Goal: Information Seeking & Learning: Learn about a topic

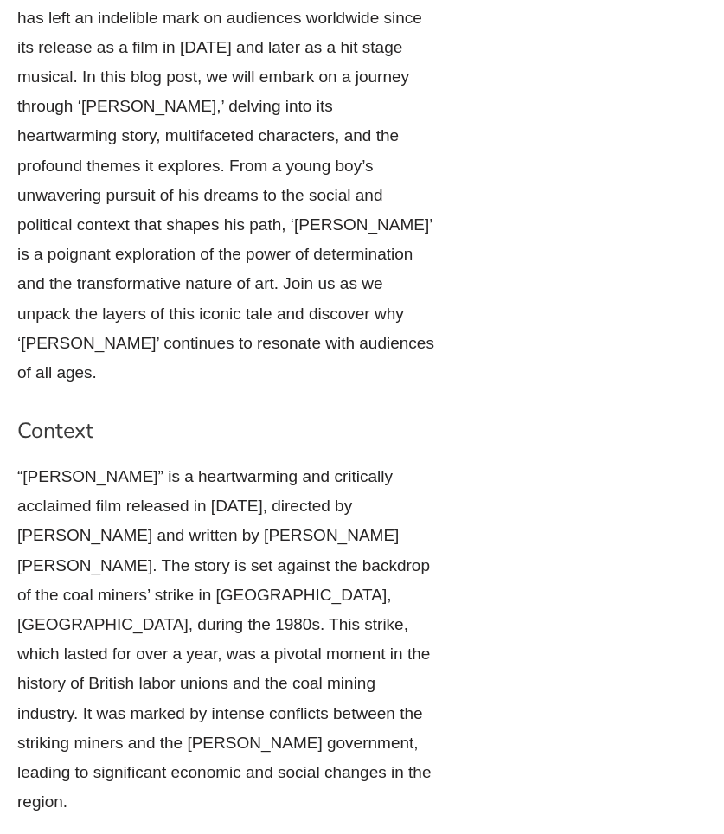
scroll to position [1197, 0]
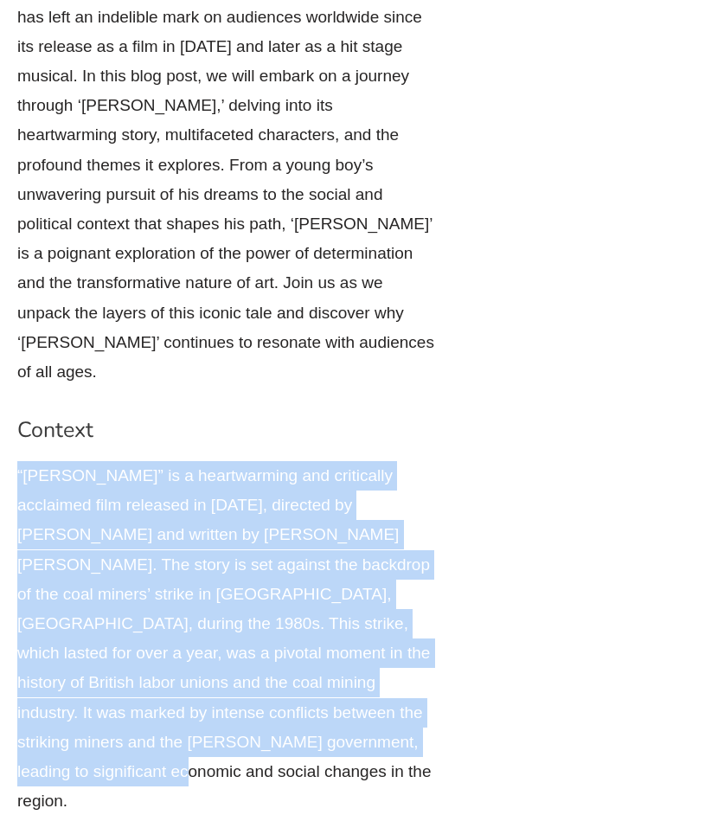
drag, startPoint x: 271, startPoint y: 607, endPoint x: 16, endPoint y: 338, distance: 370.7
copy p "“[PERSON_NAME]” is a heartwarming and critically acclaimed film released in [DA…"
click at [66, 462] on p "“[PERSON_NAME]” is a heartwarming and critically acclaimed film released in [DA…" at bounding box center [226, 639] width 418 height 355
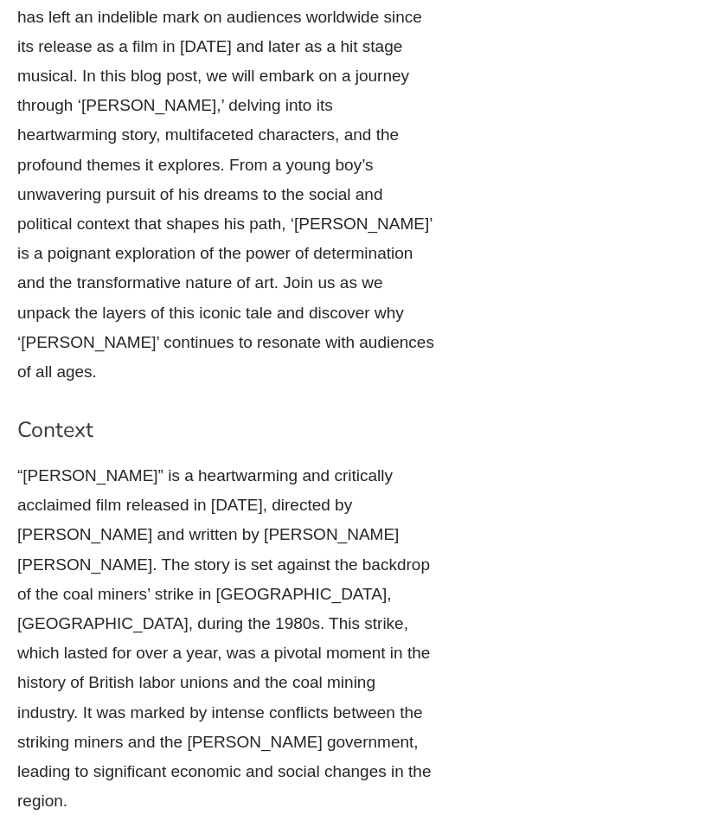
scroll to position [1277, 0]
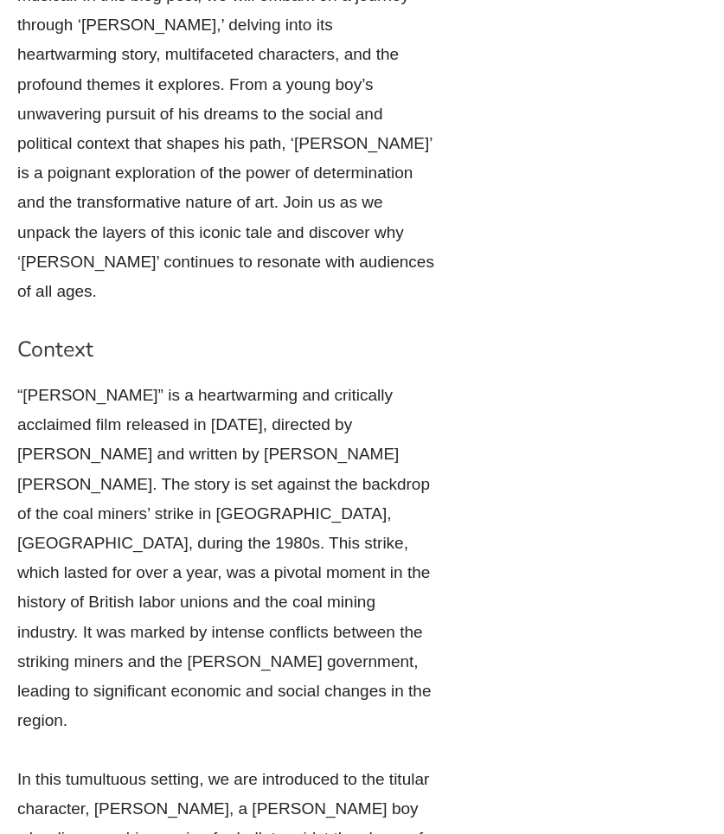
click at [326, 446] on p "“[PERSON_NAME]” is a heartwarming and critically acclaimed film released in [DA…" at bounding box center [226, 558] width 418 height 355
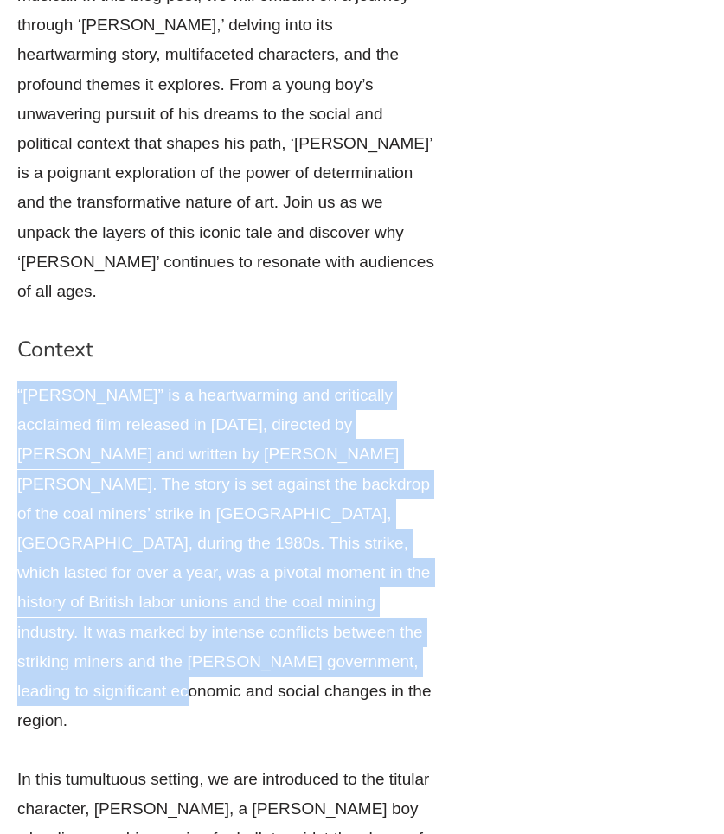
drag, startPoint x: 269, startPoint y: 519, endPoint x: 3, endPoint y: 242, distance: 384.1
copy p "“[PERSON_NAME]” is a heartwarming and critically acclaimed film released in [DA…"
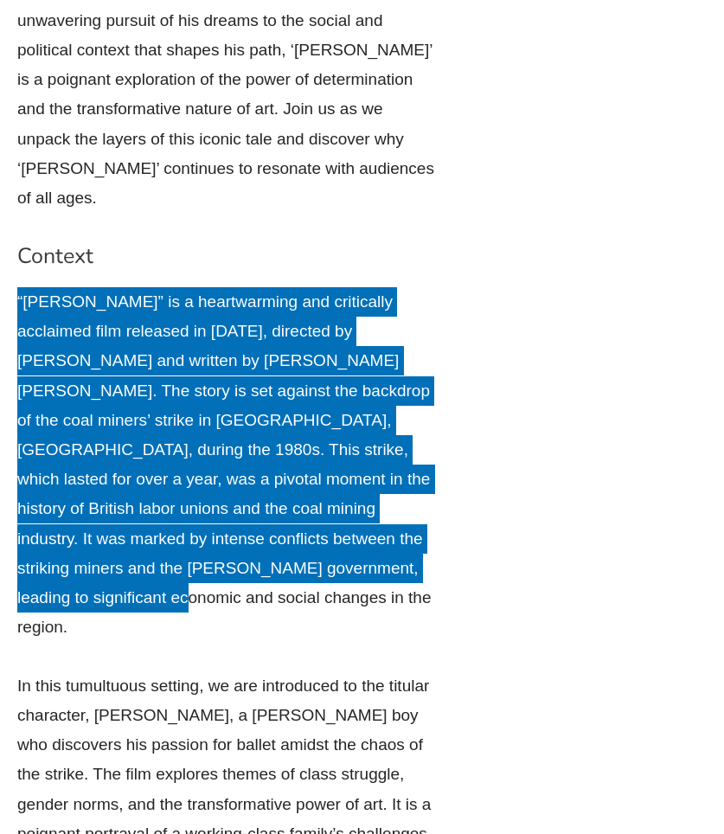
scroll to position [1556, 0]
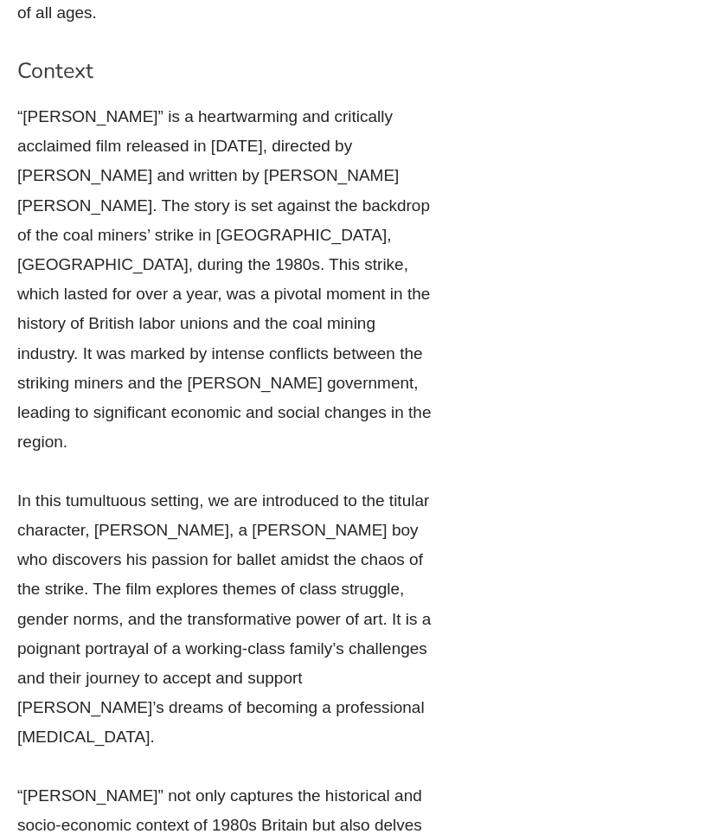
click at [244, 493] on p "In this tumultuous setting, we are introduced to the titular character, [PERSON…" at bounding box center [226, 620] width 418 height 266
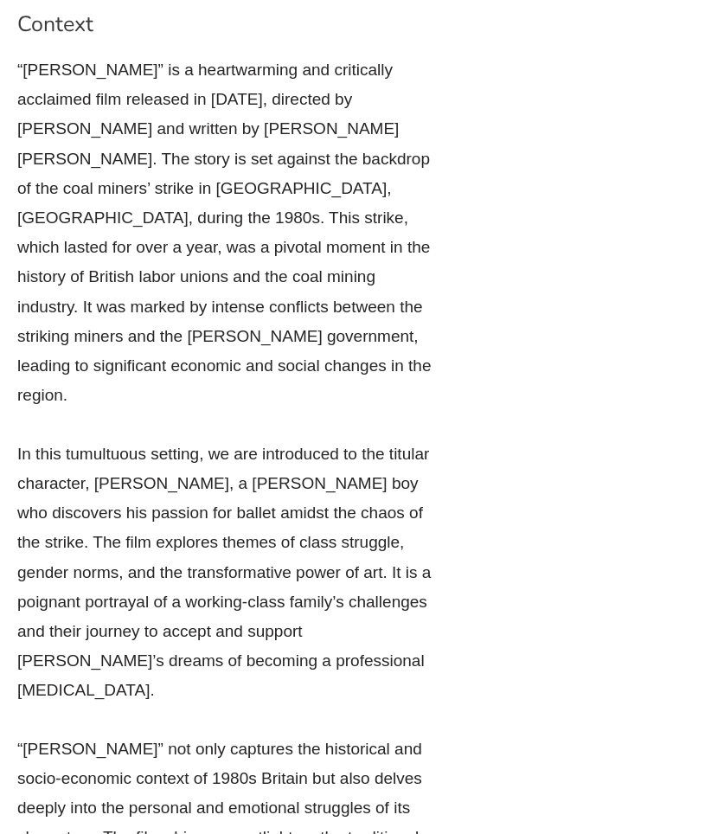
scroll to position [1609, 0]
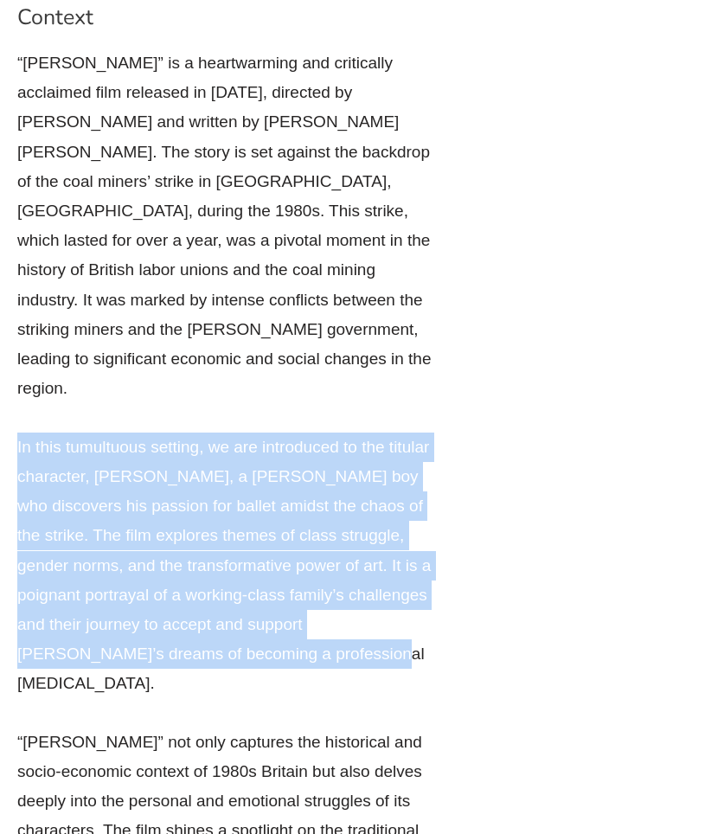
drag, startPoint x: 231, startPoint y: 439, endPoint x: 12, endPoint y: 224, distance: 307.0
drag, startPoint x: 14, startPoint y: 244, endPoint x: 242, endPoint y: 488, distance: 334.1
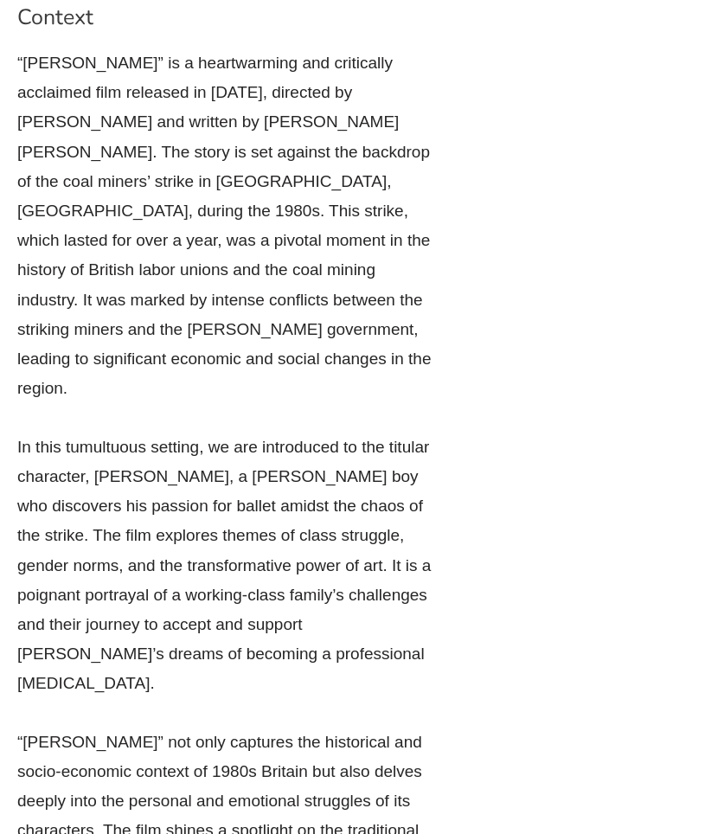
click at [242, 488] on div "“[PERSON_NAME]” is a heartwarming and critically acclaimed film released in [DA…" at bounding box center [226, 669] width 418 height 1240
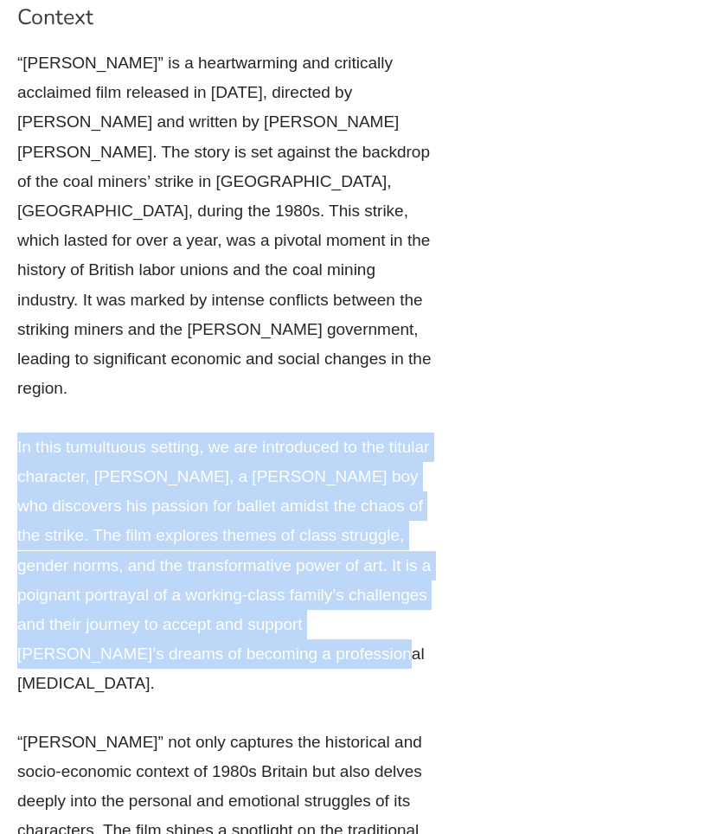
drag, startPoint x: 223, startPoint y: 456, endPoint x: 18, endPoint y: 229, distance: 305.5
click at [18, 229] on div "“[PERSON_NAME]” is a heartwarming and critically acclaimed film released in [DA…" at bounding box center [226, 669] width 418 height 1240
copy p "In this tumultuous setting, we are introduced to the titular character, [PERSON…"
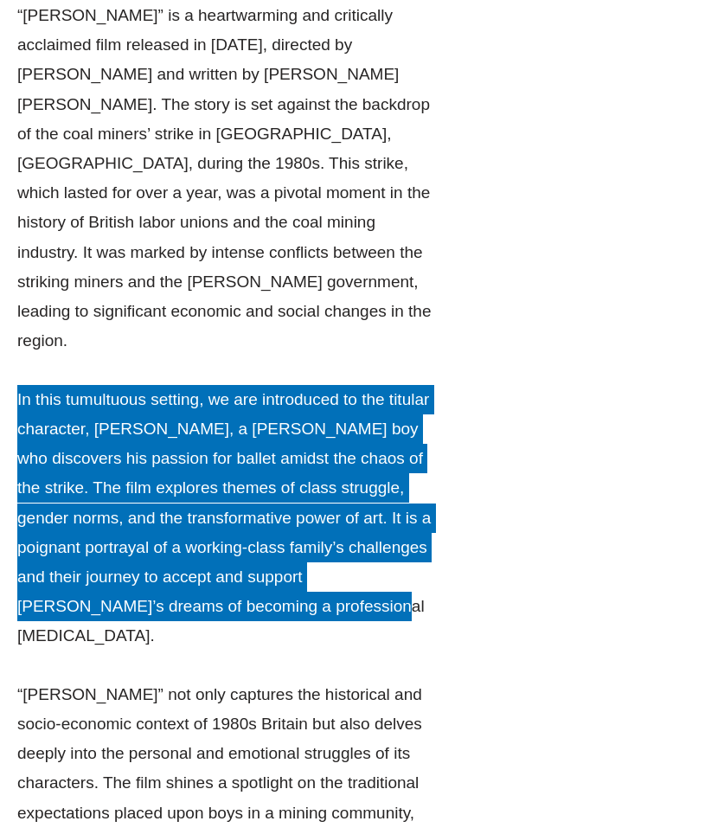
scroll to position [1672, 0]
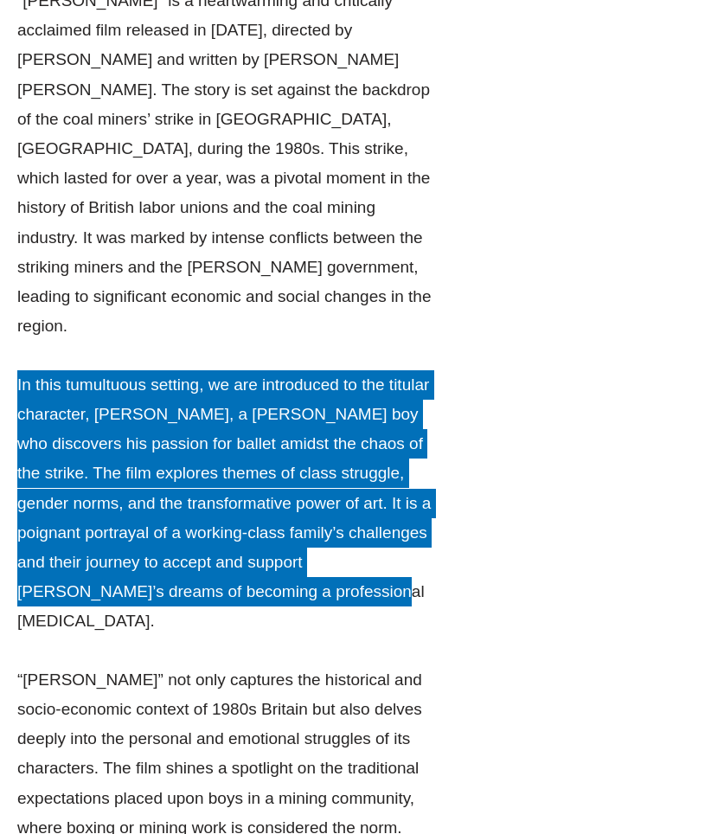
drag, startPoint x: 3, startPoint y: 239, endPoint x: 220, endPoint y: 385, distance: 261.7
click at [220, 385] on p "In this tumultuous setting, we are introduced to the titular character, [PERSON…" at bounding box center [226, 504] width 418 height 266
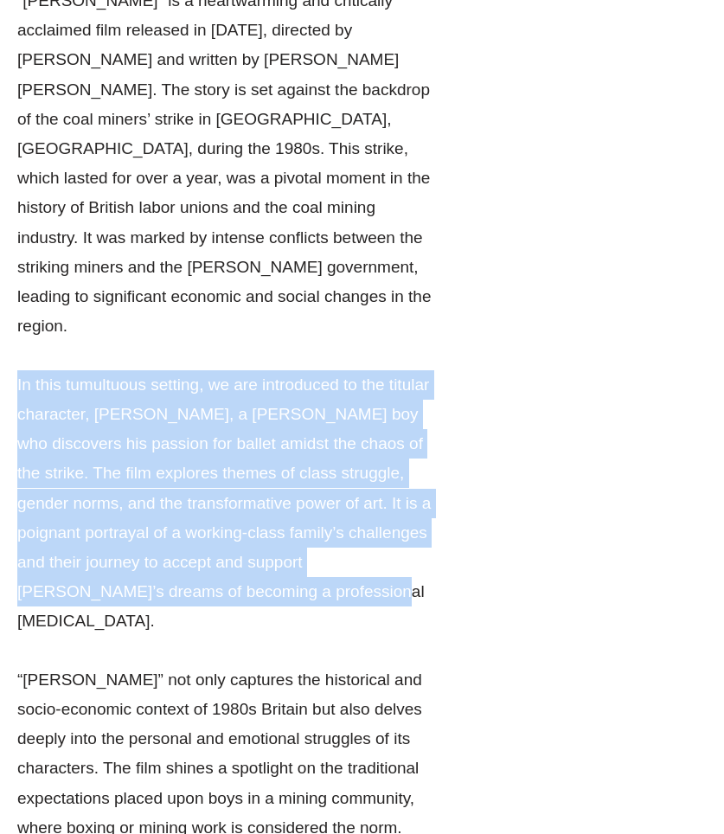
click at [220, 386] on p "In this tumultuous setting, we are introduced to the titular character, [PERSON…" at bounding box center [226, 504] width 418 height 266
click at [272, 371] on p "In this tumultuous setting, we are introduced to the titular character, [PERSON…" at bounding box center [226, 504] width 418 height 266
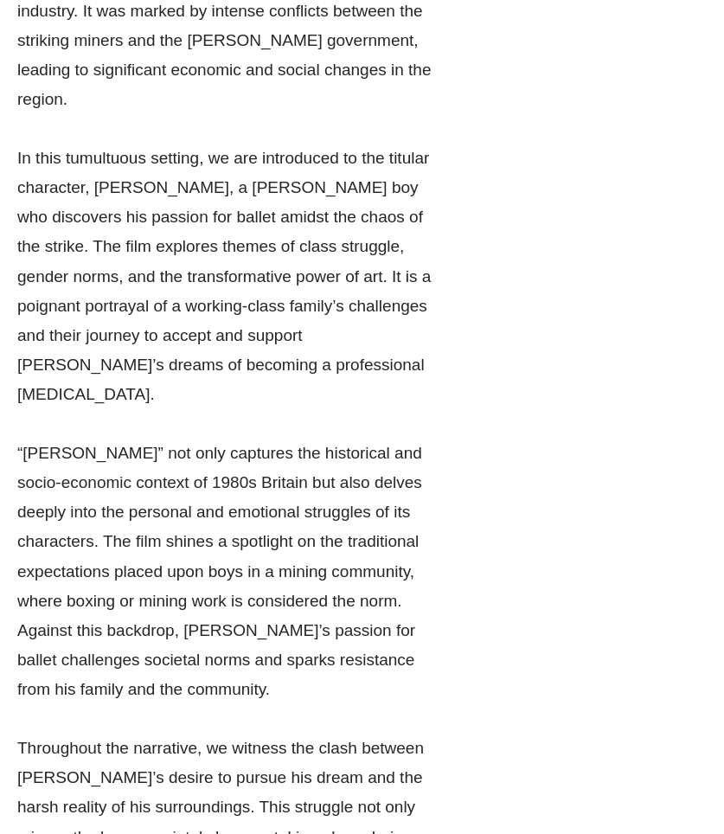
scroll to position [1900, 0]
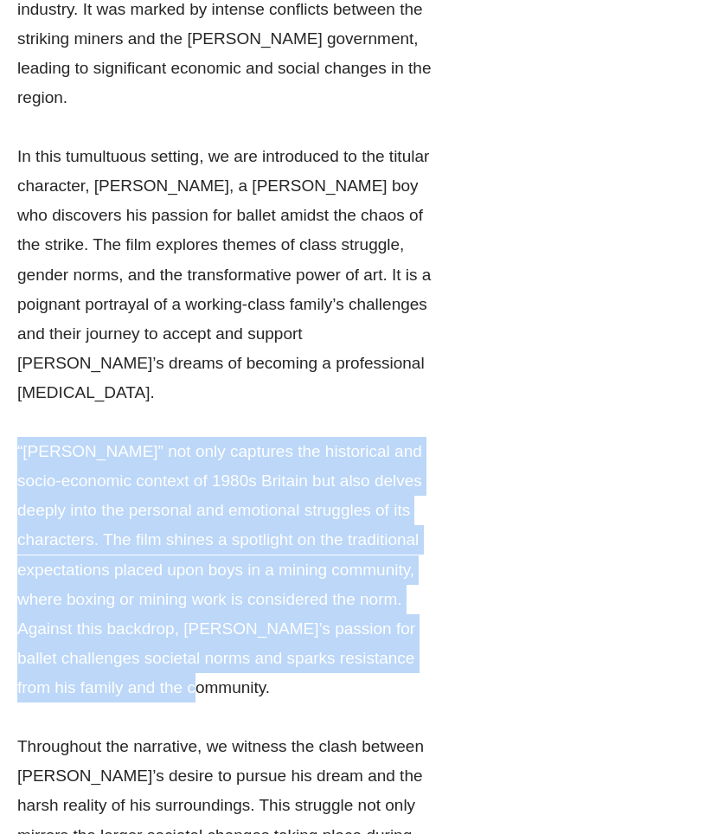
drag, startPoint x: 249, startPoint y: 445, endPoint x: 33, endPoint y: 203, distance: 324.0
click at [33, 203] on div "“[PERSON_NAME]” is a heartwarming and critically acclaimed film released in [DA…" at bounding box center [226, 379] width 418 height 1240
copy p "“[PERSON_NAME]” not only captures the historical and socio-economic context of …"
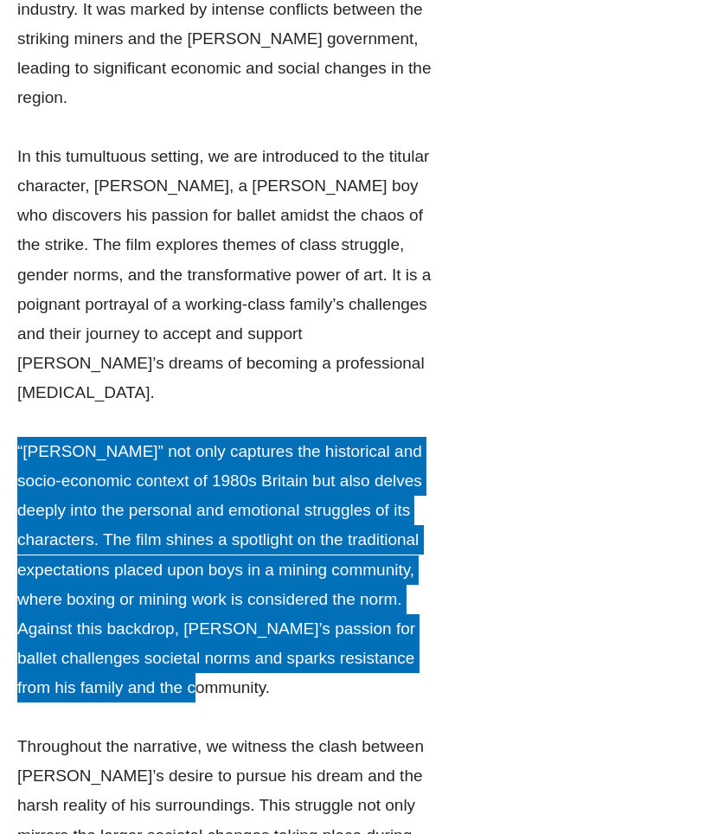
scroll to position [2103, 0]
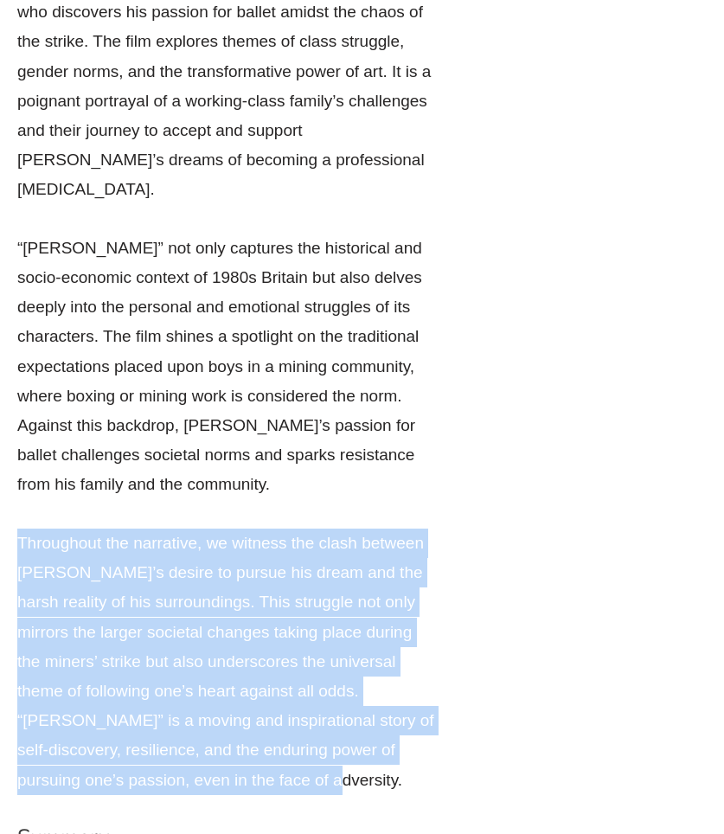
drag, startPoint x: 144, startPoint y: 552, endPoint x: 20, endPoint y: 310, distance: 272.3
click at [20, 529] on p "Throughout the narrative, we witness the clash between [PERSON_NAME]’s desire t…" at bounding box center [226, 662] width 418 height 266
copy p "Throughout the narrative, we witness the clash between [PERSON_NAME]’s desire t…"
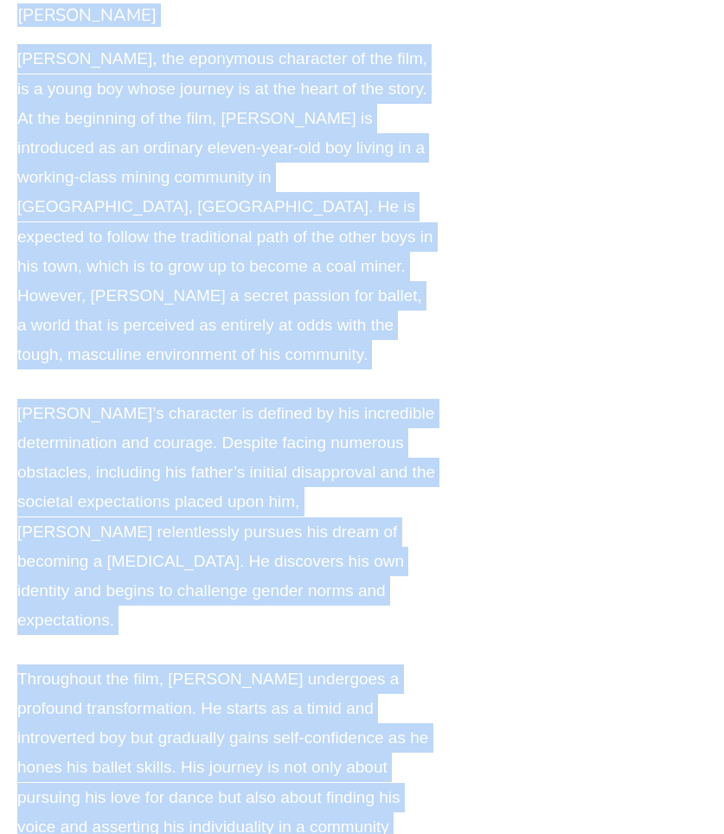
scroll to position [7181, 0]
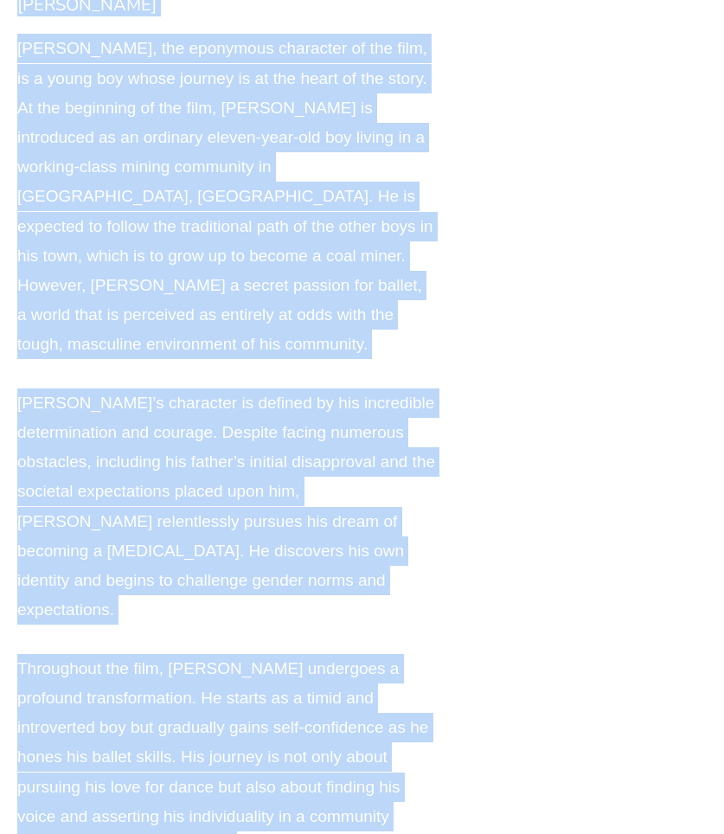
drag, startPoint x: 15, startPoint y: 59, endPoint x: 419, endPoint y: 645, distance: 712.0
copy div "Lorem Ipsumd Sitam Consec, adi elitseddo eiusmodte in utl etdo, ma a enima min …"
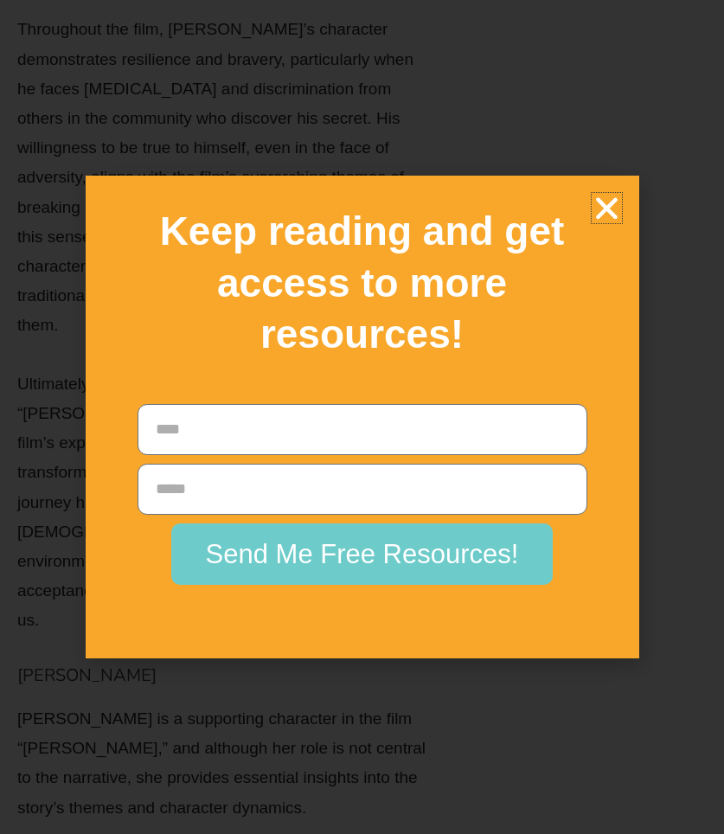
scroll to position [14751, 0]
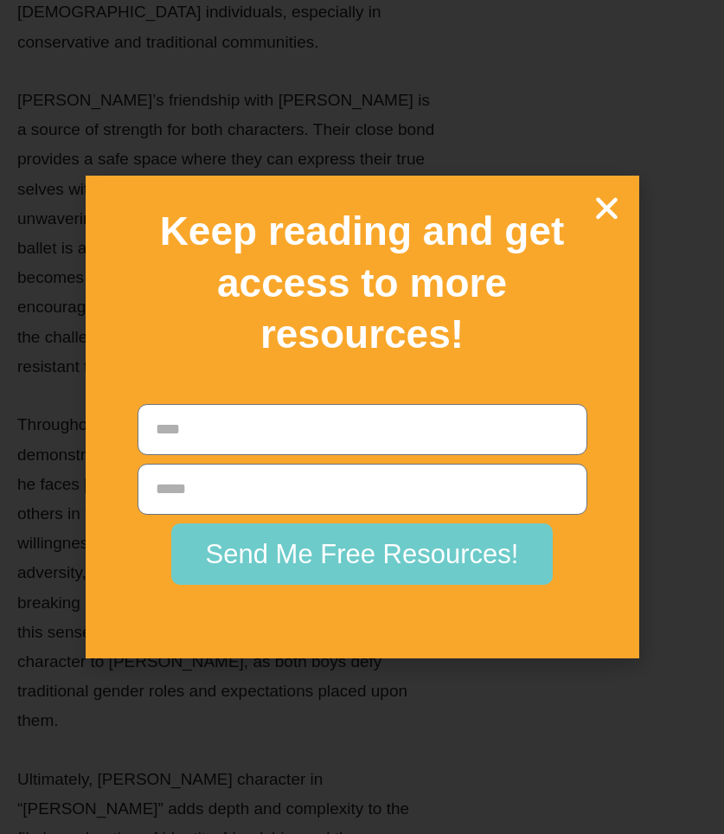
click at [610, 223] on icon "Close" at bounding box center [607, 208] width 30 height 30
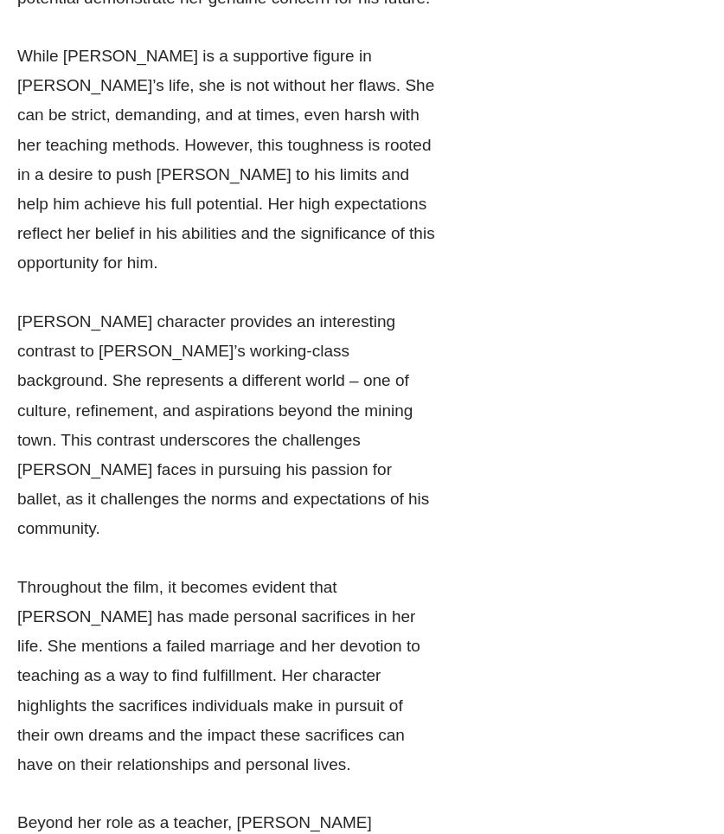
scroll to position [12436, 0]
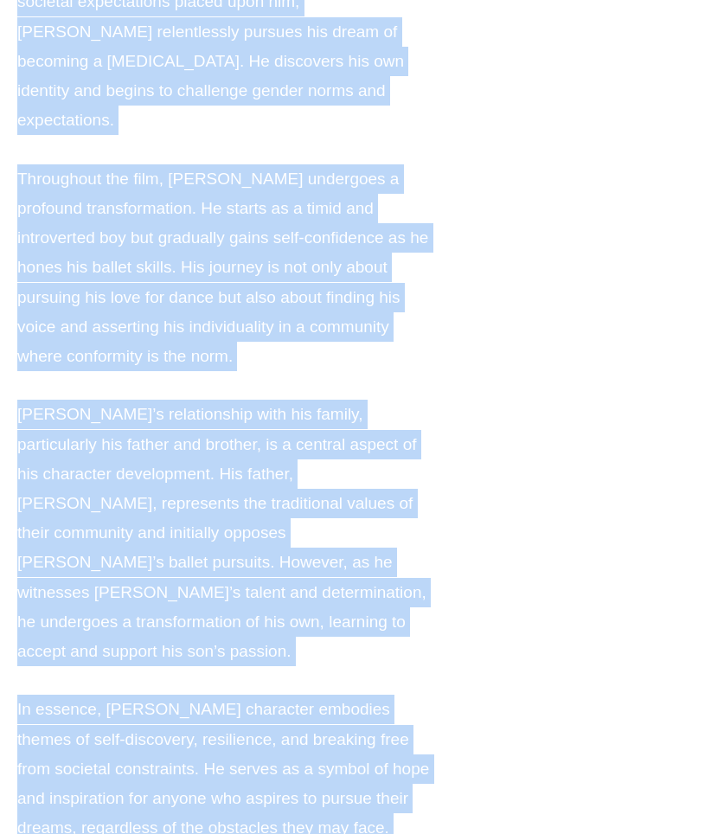
scroll to position [7655, 0]
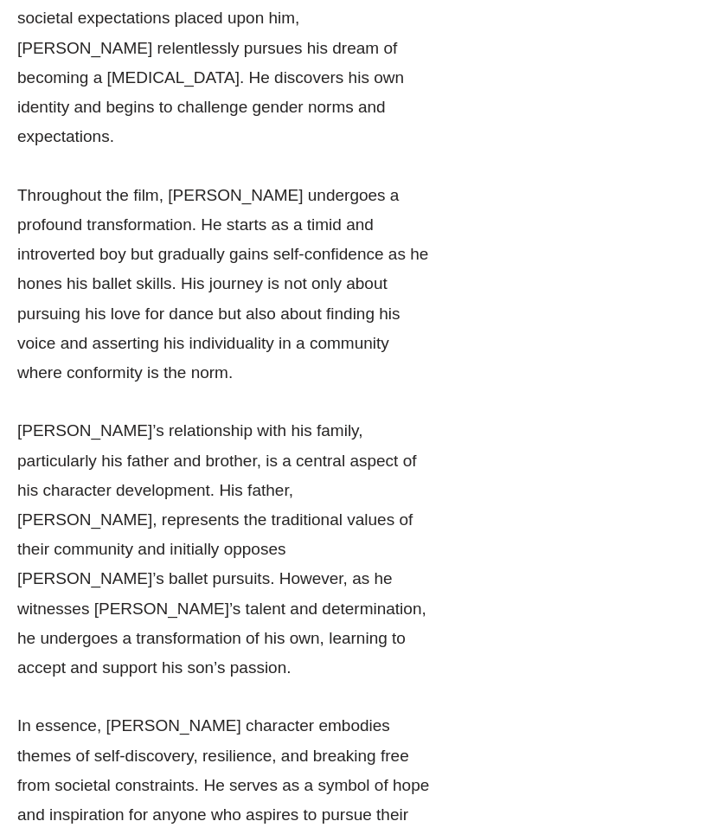
drag, startPoint x: 199, startPoint y: 626, endPoint x: 5, endPoint y: 224, distance: 446.4
copy div "Loremi Dolors Ametco Adipis, elitseddo ei Temp Incid ut lab etdo “Magna Aliqua,…"
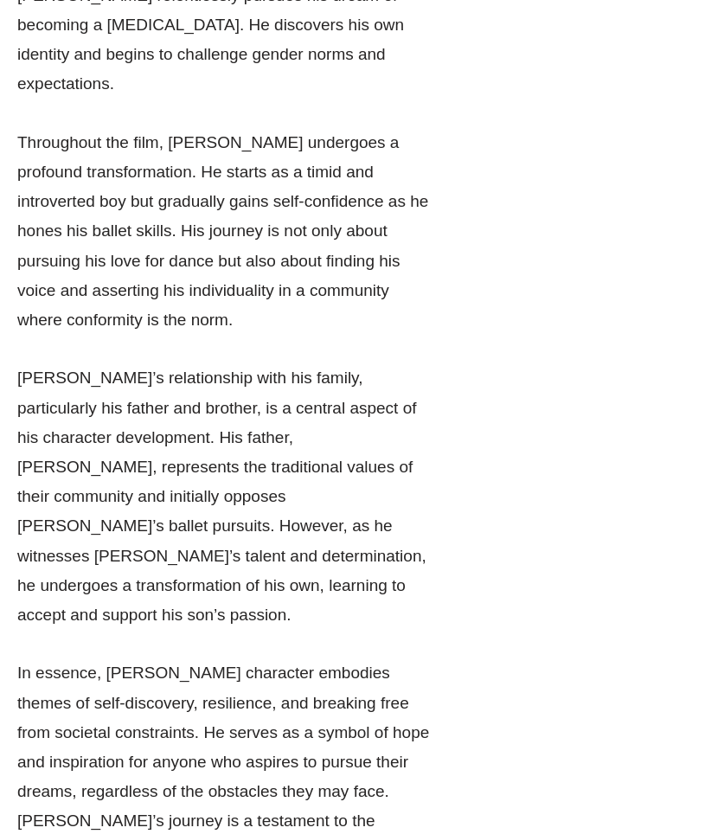
scroll to position [7710, 0]
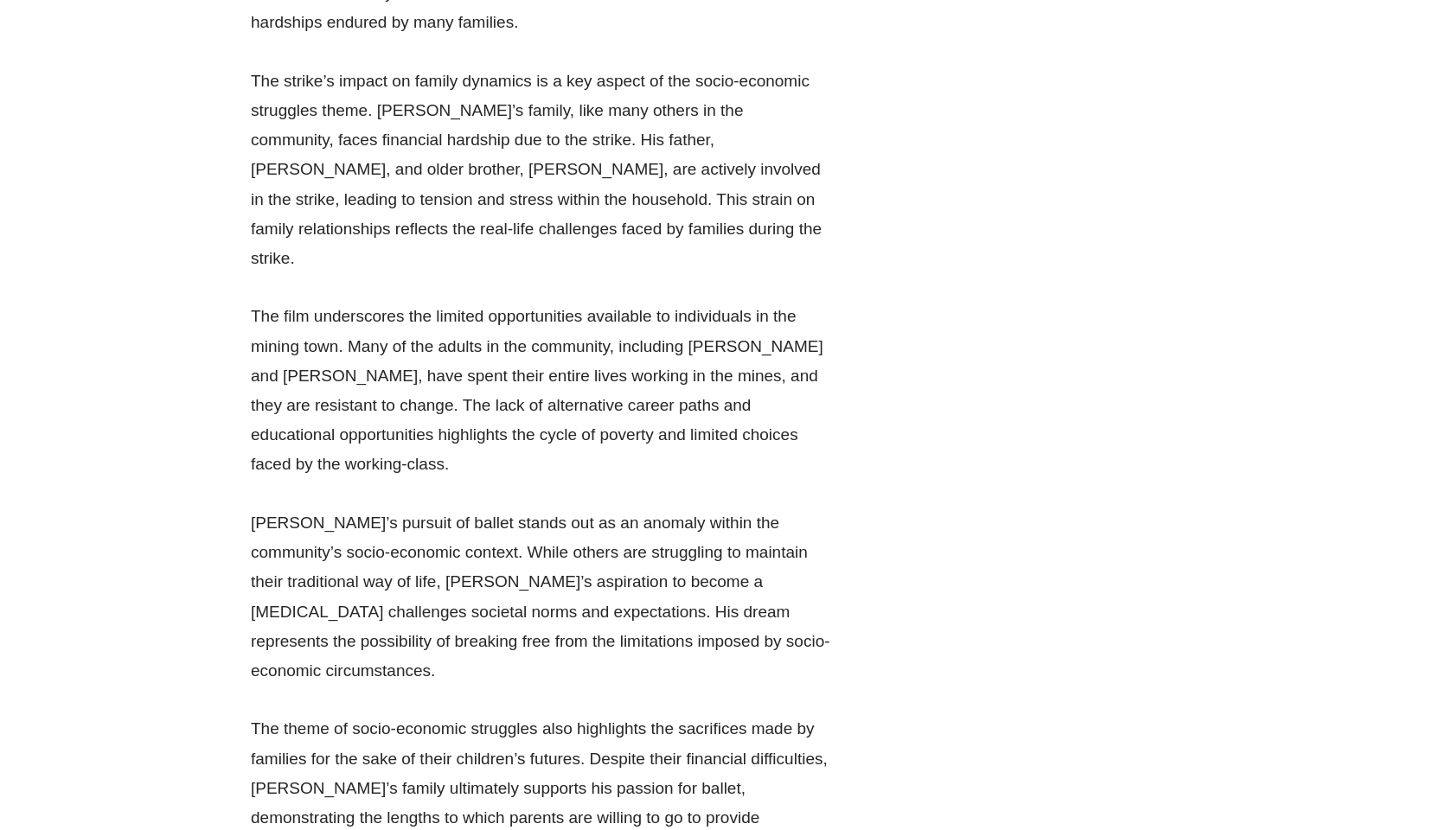
scroll to position [22518, 0]
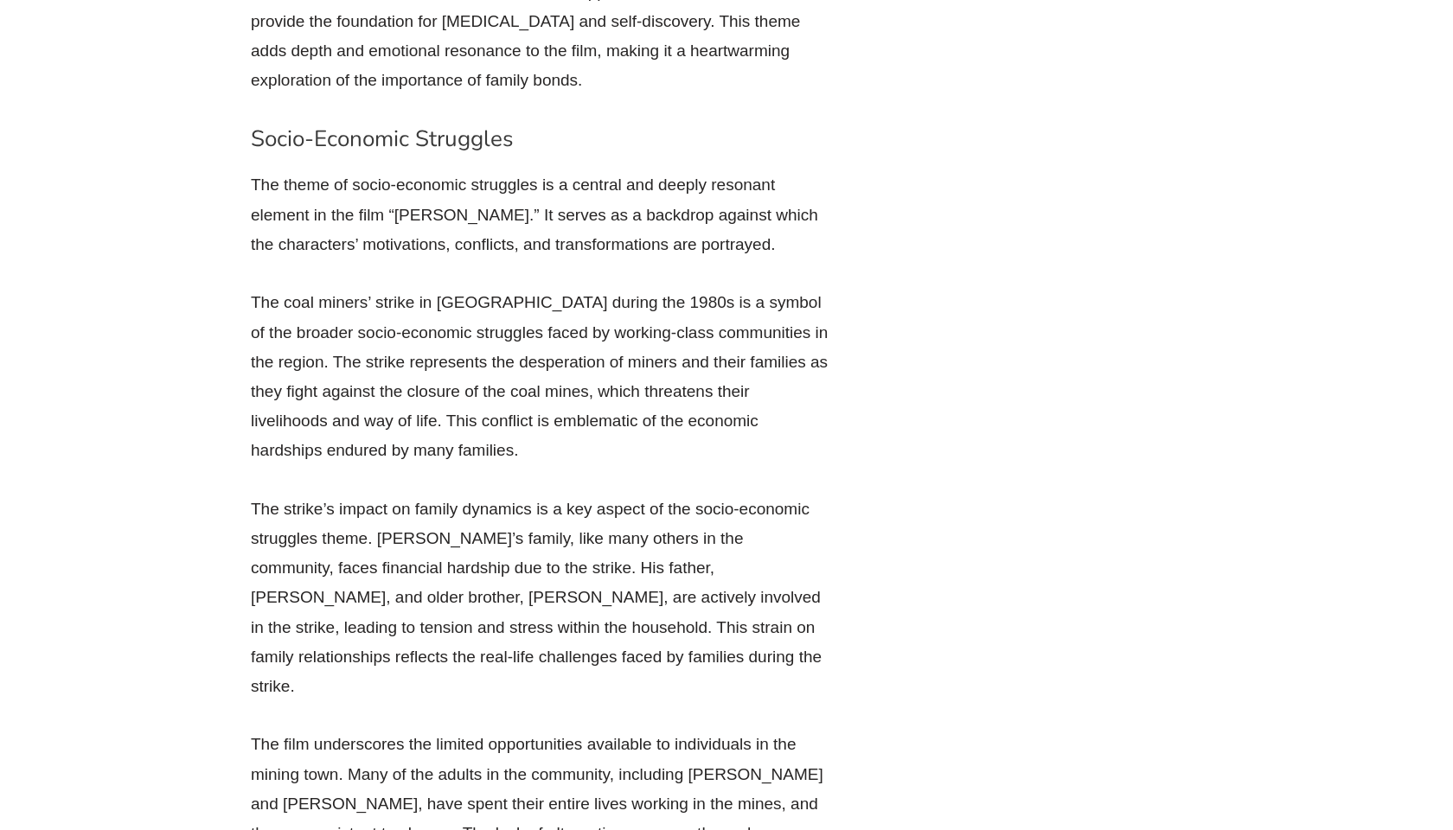
drag, startPoint x: 234, startPoint y: 126, endPoint x: 444, endPoint y: 126, distance: 210.2
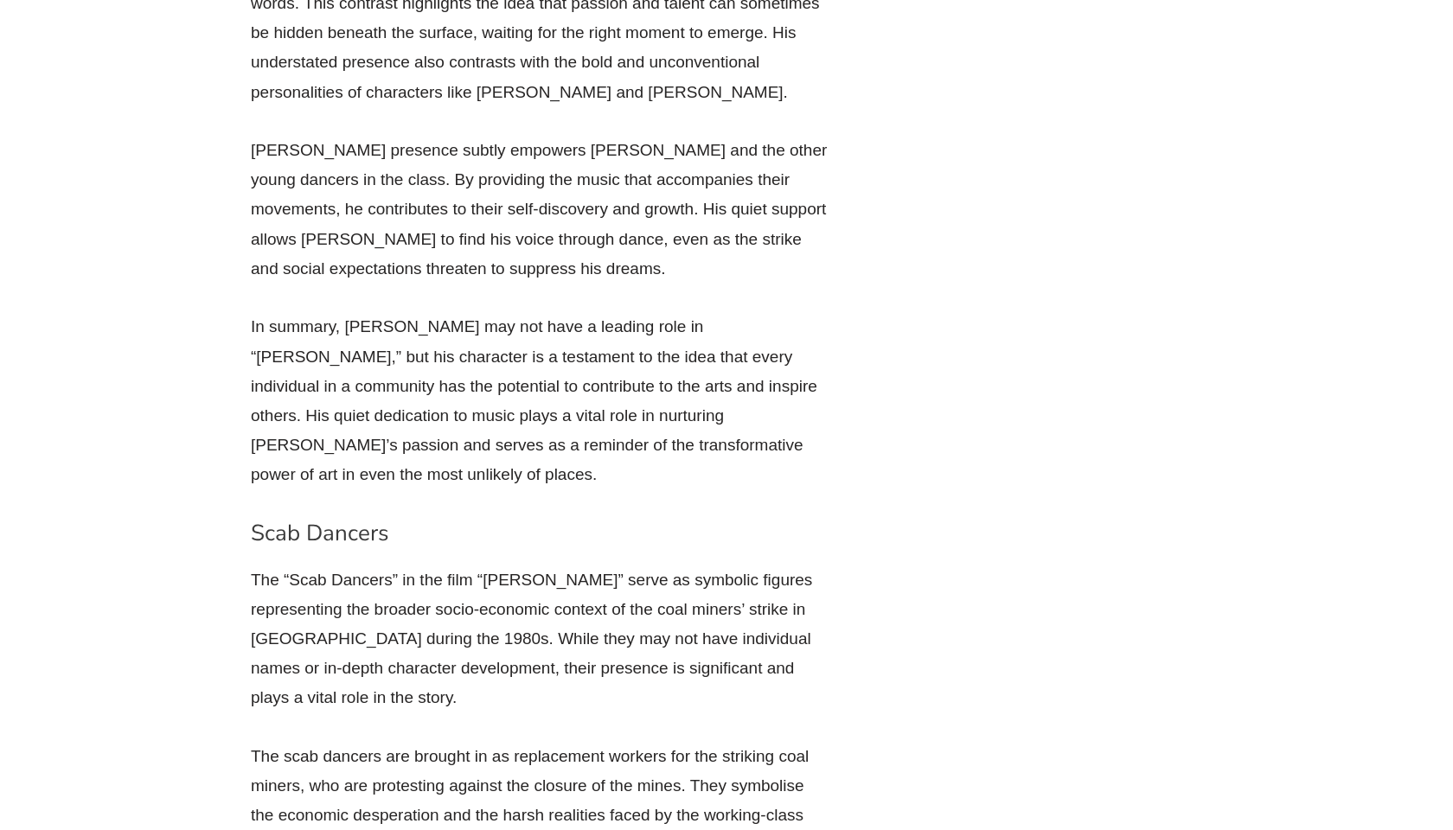
scroll to position [16014, 0]
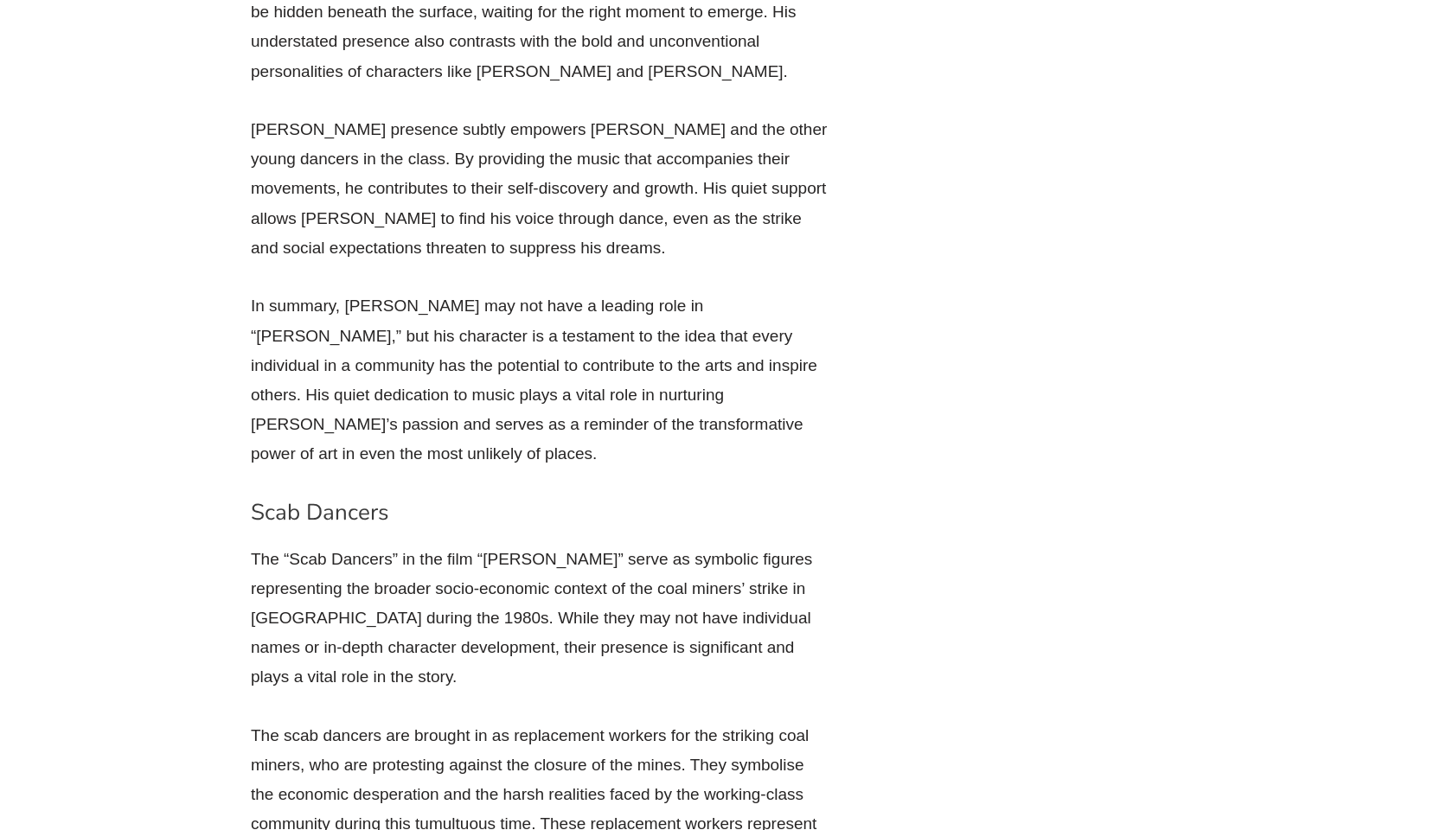
drag, startPoint x: 229, startPoint y: 421, endPoint x: 505, endPoint y: 420, distance: 275.9
click at [506, 420] on section "[PERSON_NAME]: Summary and Analysis [PERSON_NAME]: Summary and Analysis In the …" at bounding box center [726, 426] width 1453 height 30945
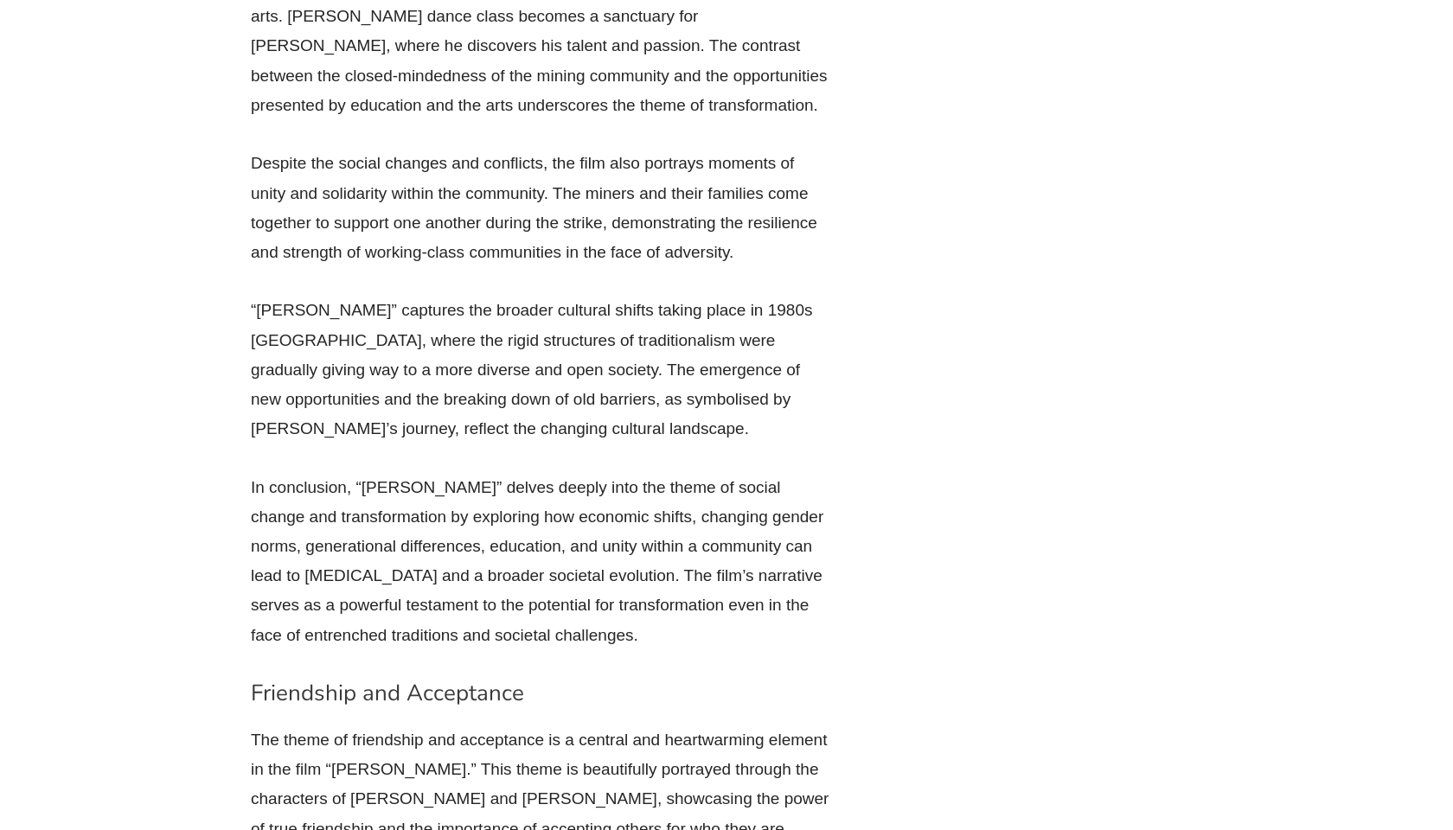
scroll to position [26877, 0]
